Goal: Task Accomplishment & Management: Manage account settings

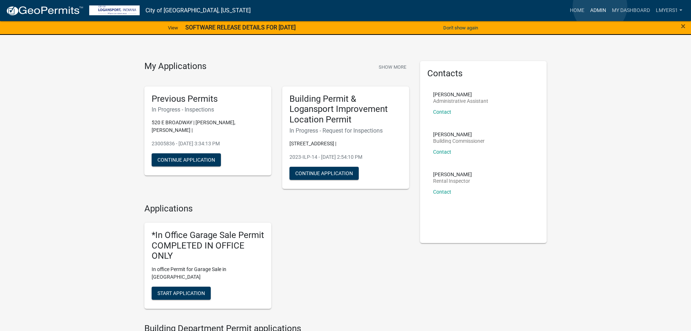
click at [600, 7] on link "Admin" at bounding box center [599, 11] width 22 height 14
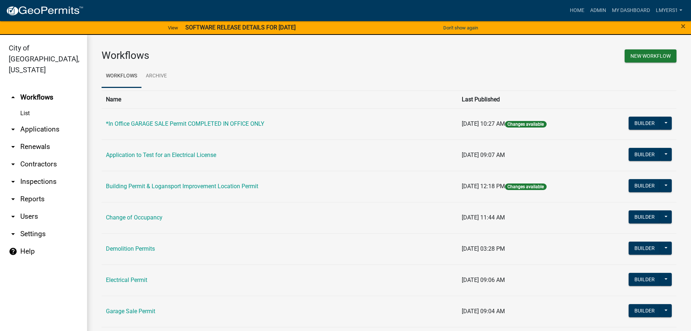
click at [45, 121] on link "arrow_drop_down Applications" at bounding box center [43, 129] width 87 height 17
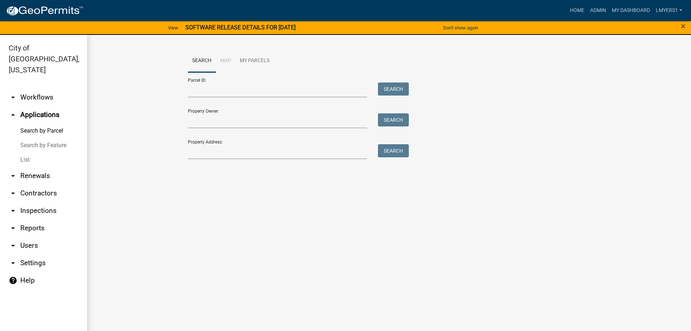
click at [26, 152] on link "List" at bounding box center [43, 159] width 87 height 15
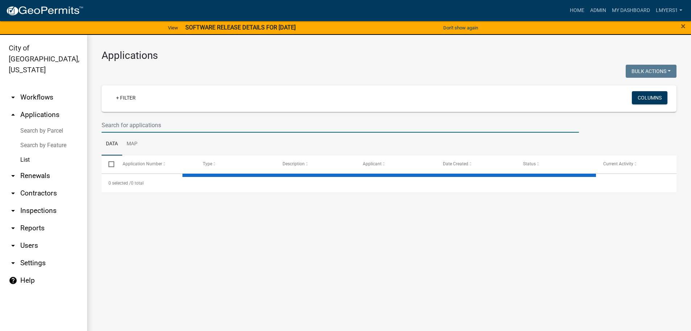
click at [125, 124] on input "text" at bounding box center [341, 125] width 478 height 15
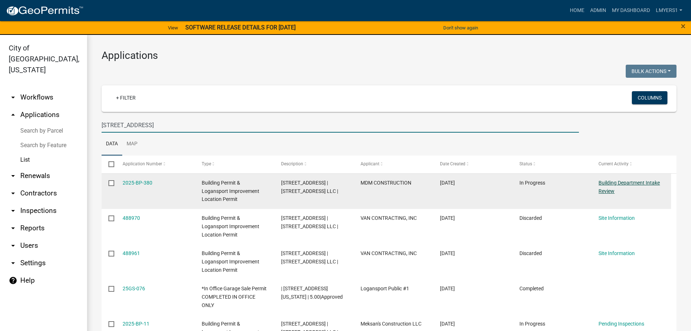
type input "[STREET_ADDRESS]"
click at [627, 180] on link "Building Department Intake Review" at bounding box center [629, 187] width 61 height 14
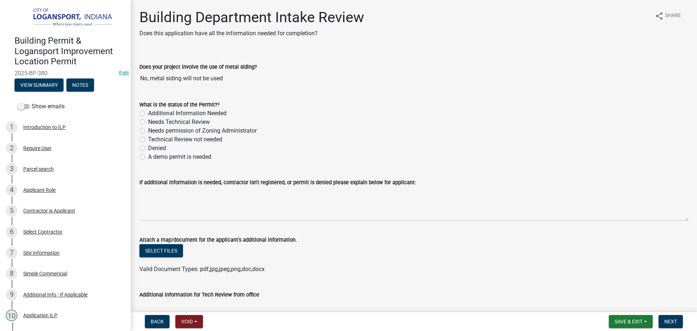
click at [148, 139] on label "Technical Review not needed" at bounding box center [185, 139] width 74 height 9
click at [148, 139] on input "Technical Review not needed" at bounding box center [150, 137] width 5 height 5
radio input "true"
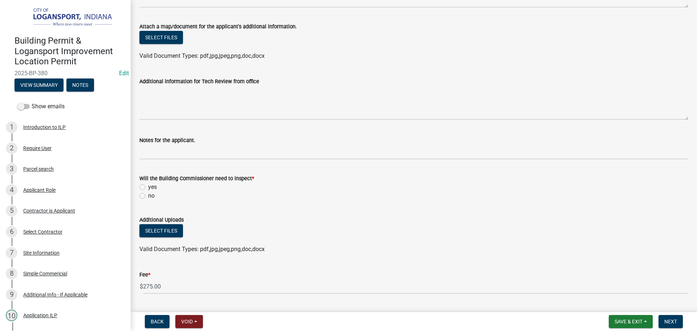
scroll to position [218, 0]
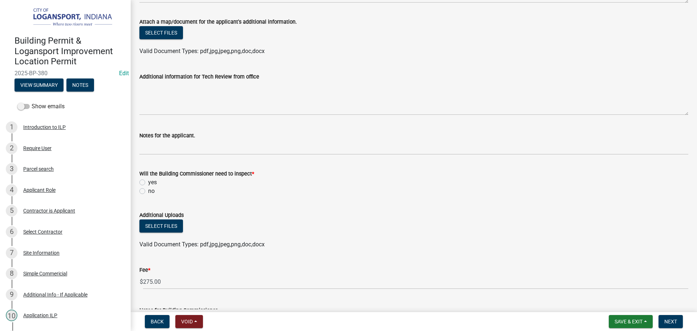
click at [148, 181] on label "yes" at bounding box center [152, 182] width 9 height 9
click at [148, 181] on input "yes" at bounding box center [150, 180] width 5 height 5
radio input "true"
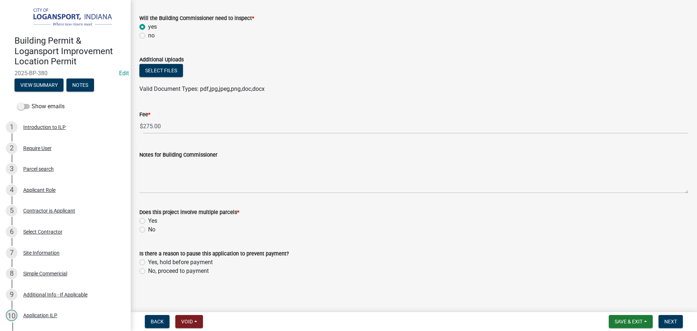
scroll to position [374, 0]
click at [148, 229] on label "No" at bounding box center [151, 228] width 7 height 9
click at [148, 229] on input "No" at bounding box center [150, 226] width 5 height 5
radio input "true"
click at [148, 270] on label "No, proceed to payment" at bounding box center [178, 269] width 61 height 9
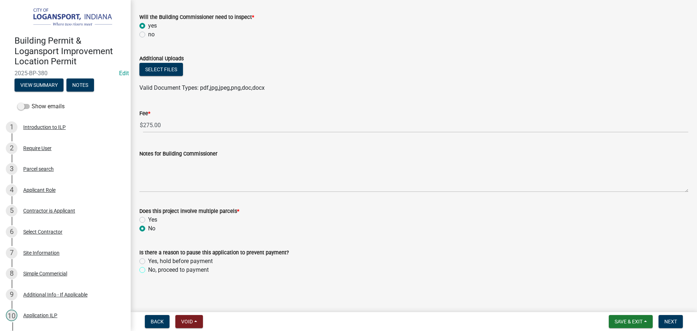
click at [148, 270] on input "No, proceed to payment" at bounding box center [150, 267] width 5 height 5
radio input "true"
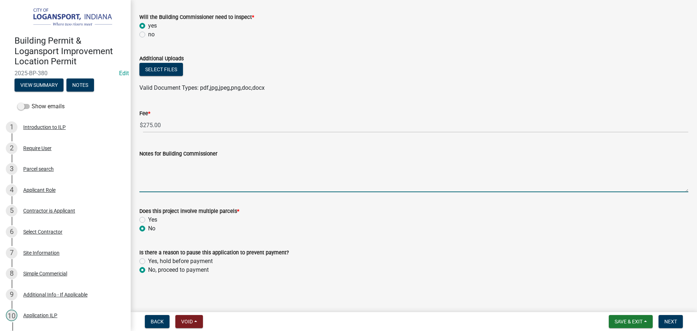
click at [167, 178] on textarea "Notes for Building Commissioner" at bounding box center [413, 175] width 549 height 34
type textarea "Stop work order placed on property for parking lot repavement"
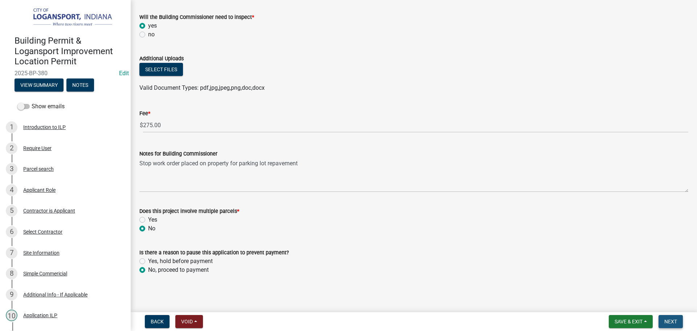
click at [669, 321] on span "Next" at bounding box center [670, 321] width 13 height 6
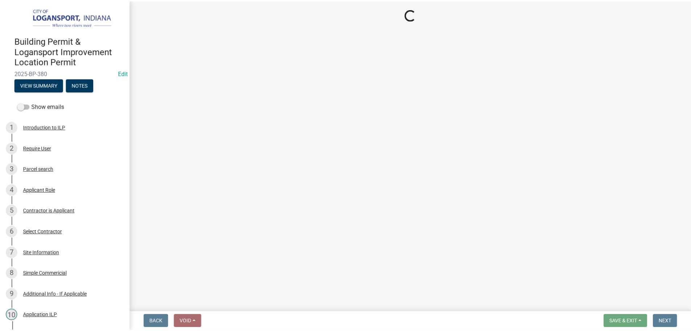
scroll to position [0, 0]
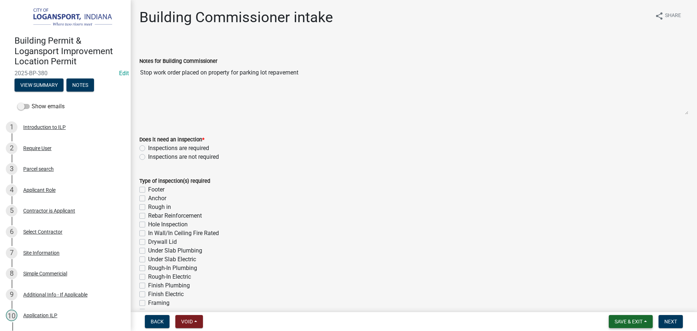
click at [635, 319] on span "Save & Exit" at bounding box center [629, 321] width 28 height 6
click at [630, 304] on button "Save & Exit" at bounding box center [624, 302] width 58 height 17
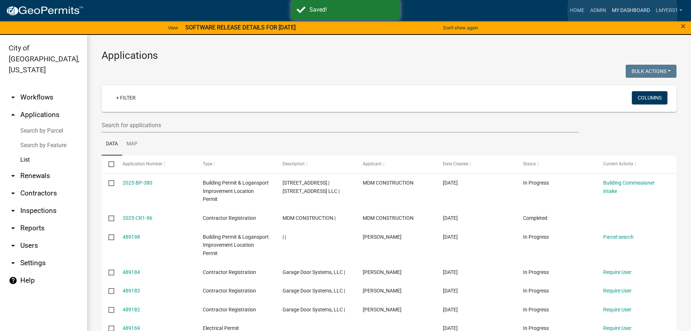
click at [623, 11] on link "My Dashboard" at bounding box center [631, 11] width 44 height 14
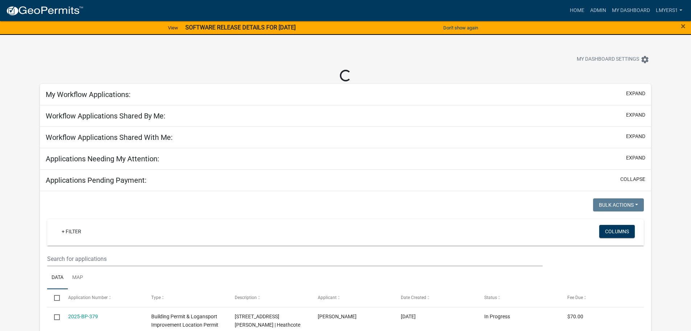
select select "2: 50"
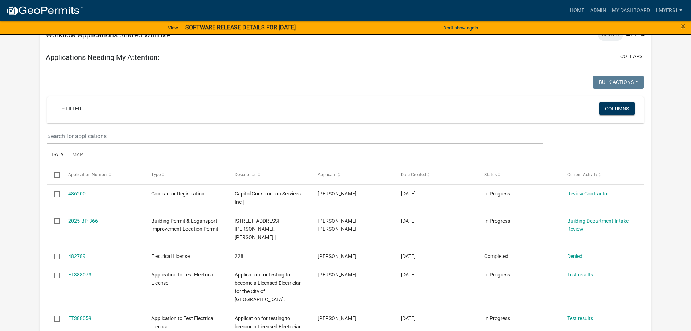
scroll to position [109, 0]
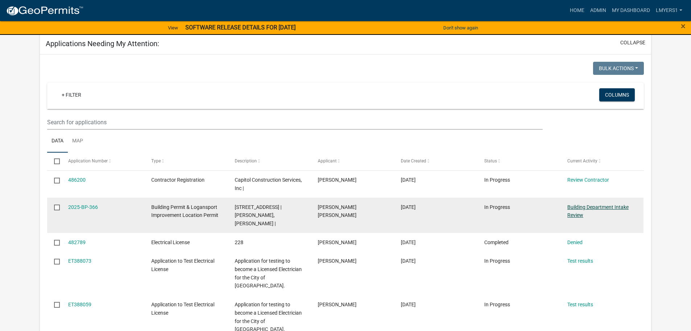
click at [590, 204] on link "Building Department Intake Review" at bounding box center [598, 211] width 61 height 14
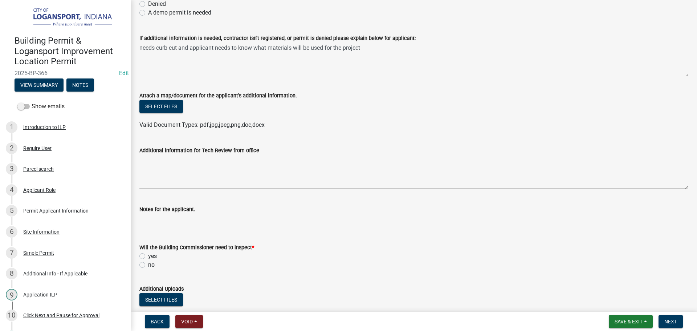
scroll to position [145, 0]
click at [620, 323] on span "Save & Exit" at bounding box center [629, 321] width 28 height 6
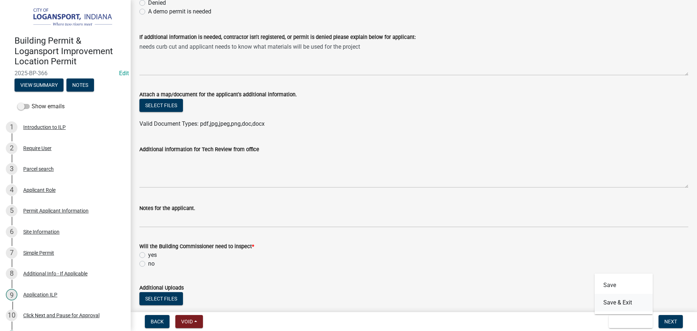
click at [619, 304] on button "Save & Exit" at bounding box center [624, 302] width 58 height 17
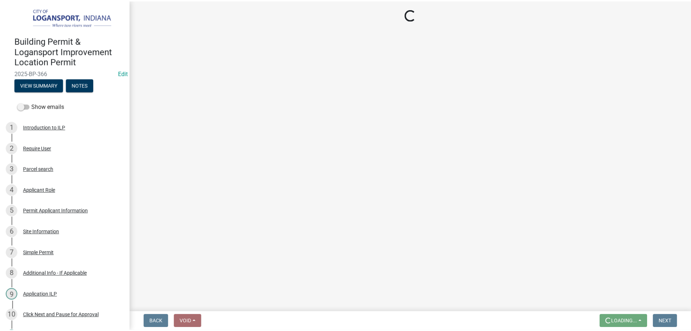
scroll to position [0, 0]
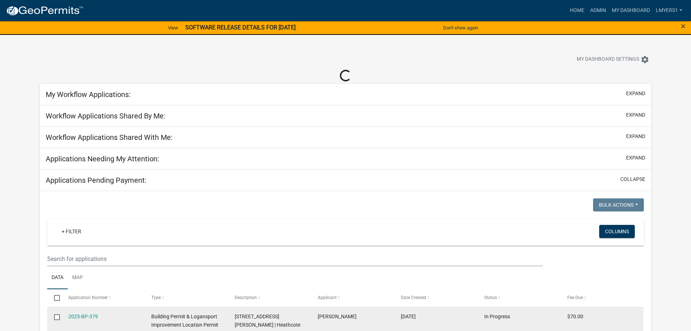
select select "2: 50"
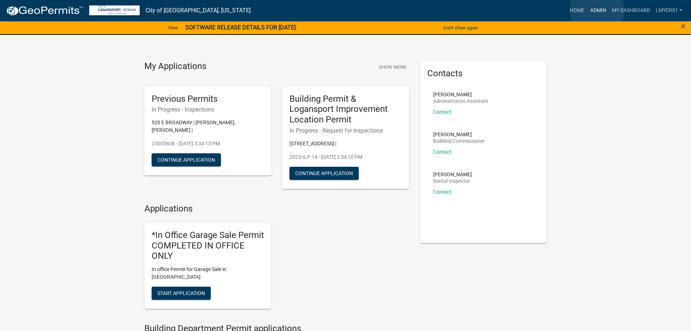
click at [597, 10] on link "Admin" at bounding box center [599, 11] width 22 height 14
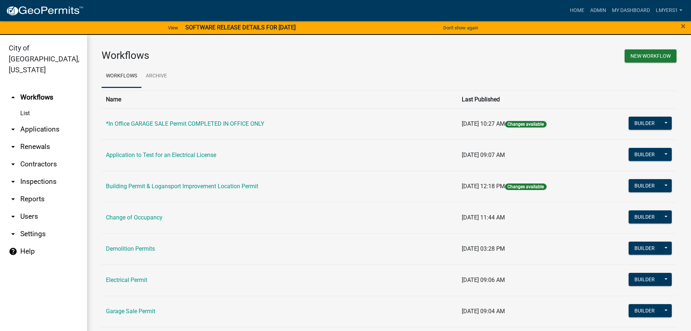
click at [52, 121] on link "arrow_drop_down Applications" at bounding box center [43, 129] width 87 height 17
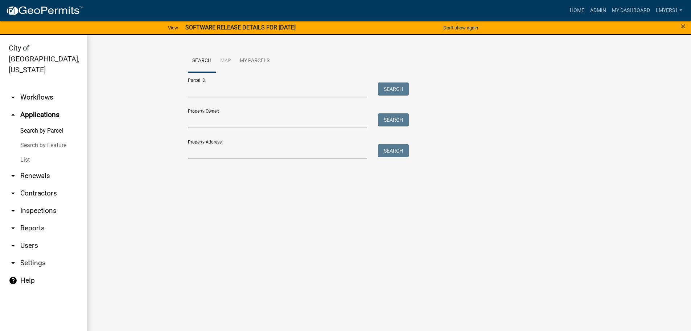
click at [28, 152] on link "List" at bounding box center [43, 159] width 87 height 15
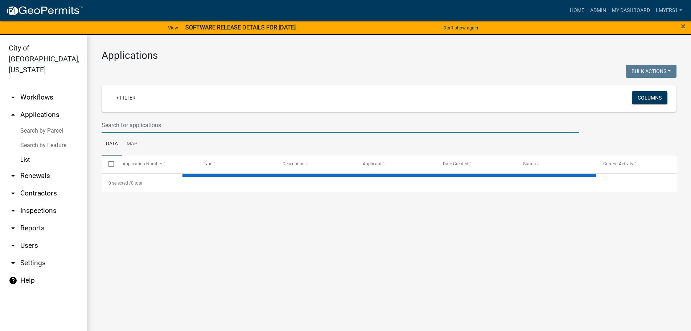
click at [152, 127] on input "text" at bounding box center [341, 125] width 478 height 15
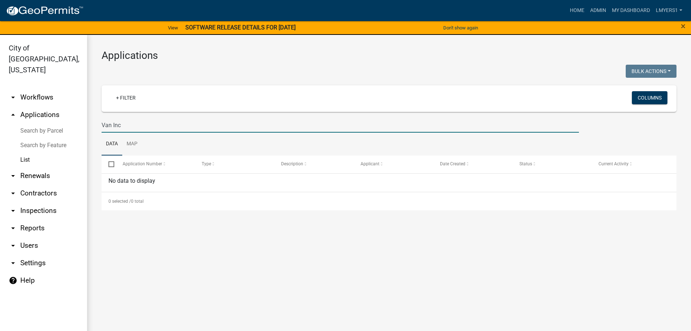
type input "Van Inc"
click at [34, 184] on link "arrow_drop_down Contractors" at bounding box center [43, 192] width 87 height 17
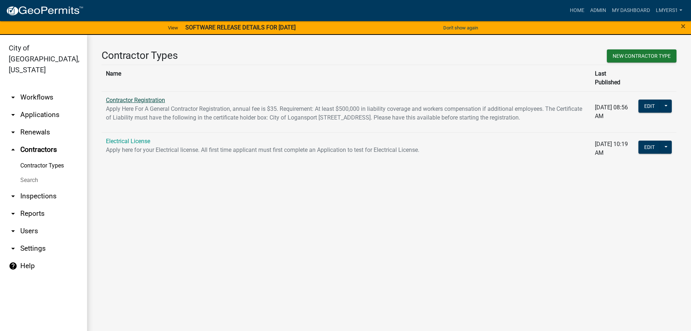
click at [114, 97] on link "Contractor Registration" at bounding box center [135, 100] width 59 height 7
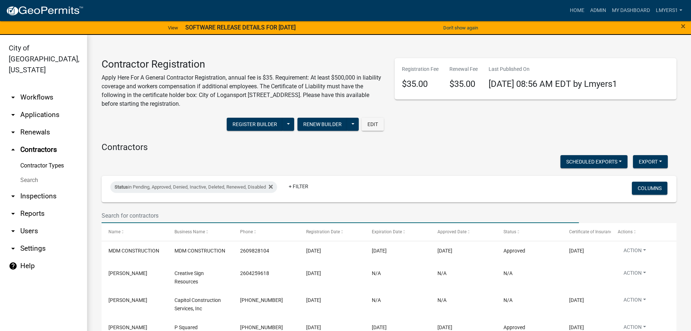
click at [130, 213] on input "text" at bounding box center [341, 215] width 478 height 15
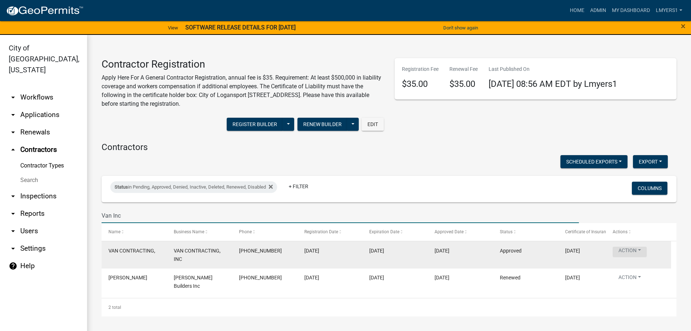
type input "Van Inc"
click at [636, 250] on button "Action" at bounding box center [630, 251] width 34 height 11
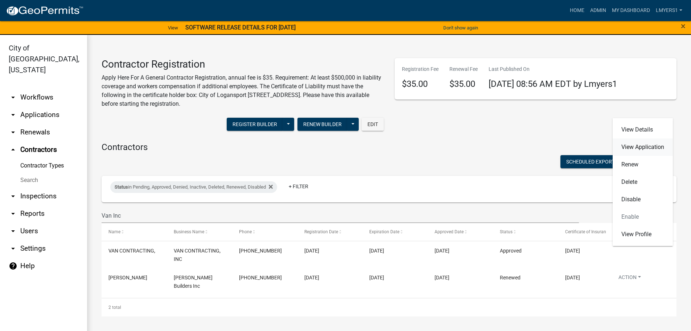
click at [648, 148] on link "View Application" at bounding box center [643, 146] width 60 height 17
